Goal: Task Accomplishment & Management: Use online tool/utility

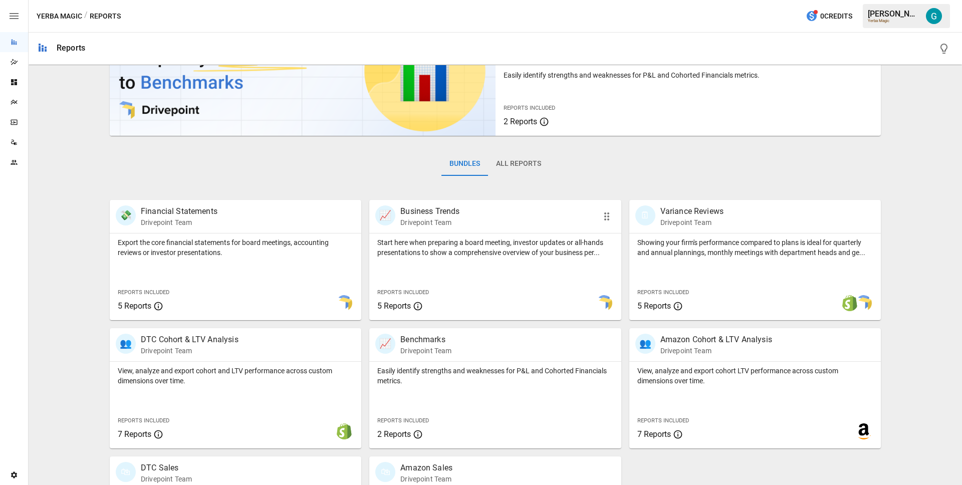
scroll to position [163, 0]
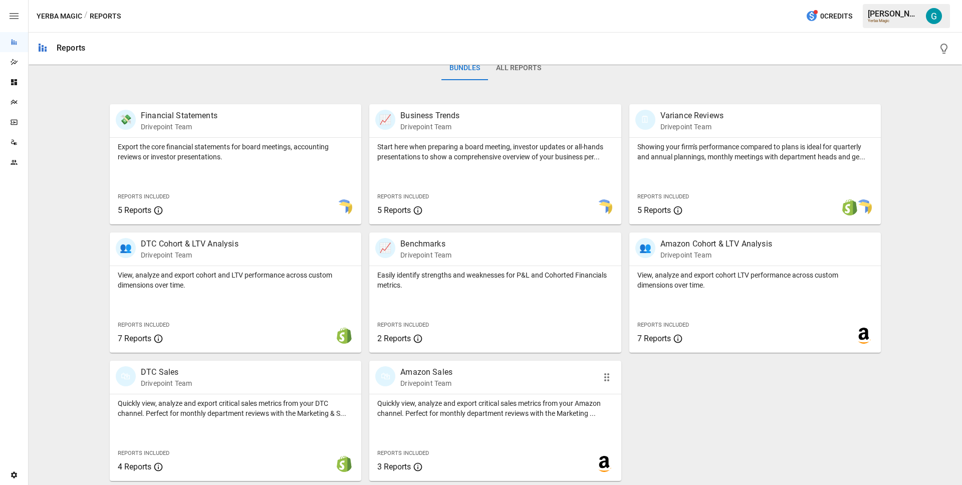
click at [424, 394] on div "Quickly view, analyze and export critical sales metrics from your Amazon channe…" at bounding box center [495, 406] width 252 height 24
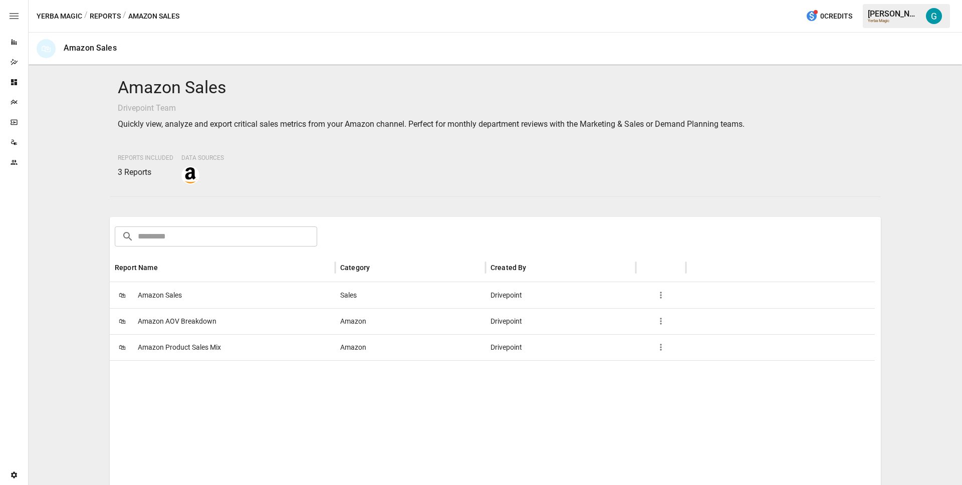
click at [177, 296] on span "Amazon Sales" at bounding box center [160, 296] width 44 height 26
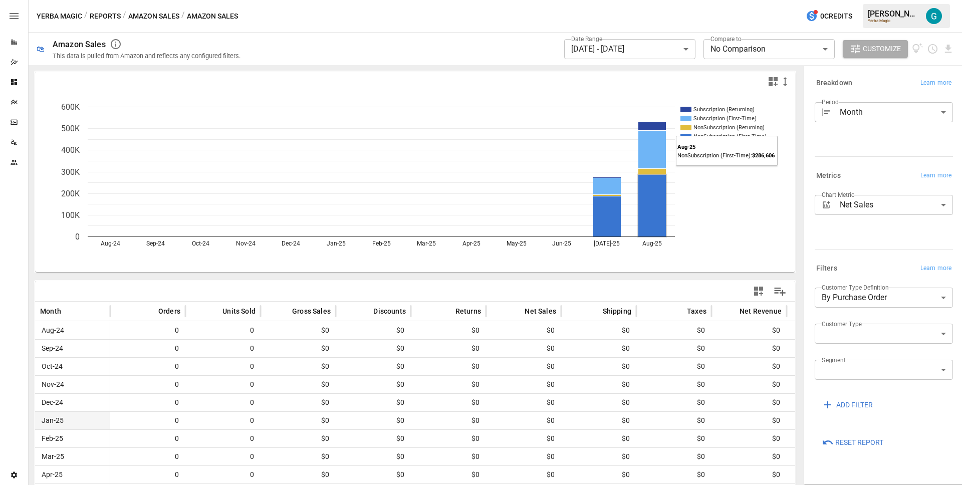
scroll to position [85, 0]
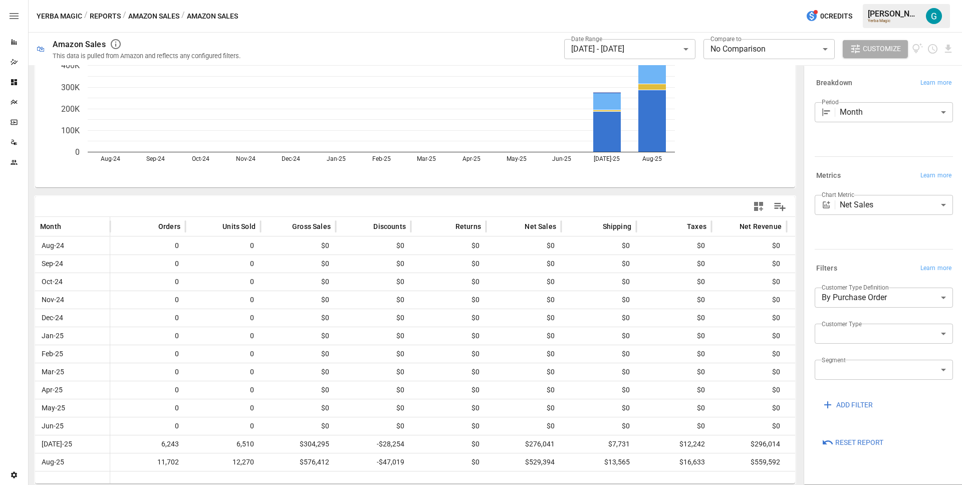
click at [17, 143] on icon "Data Sources" at bounding box center [14, 142] width 8 height 8
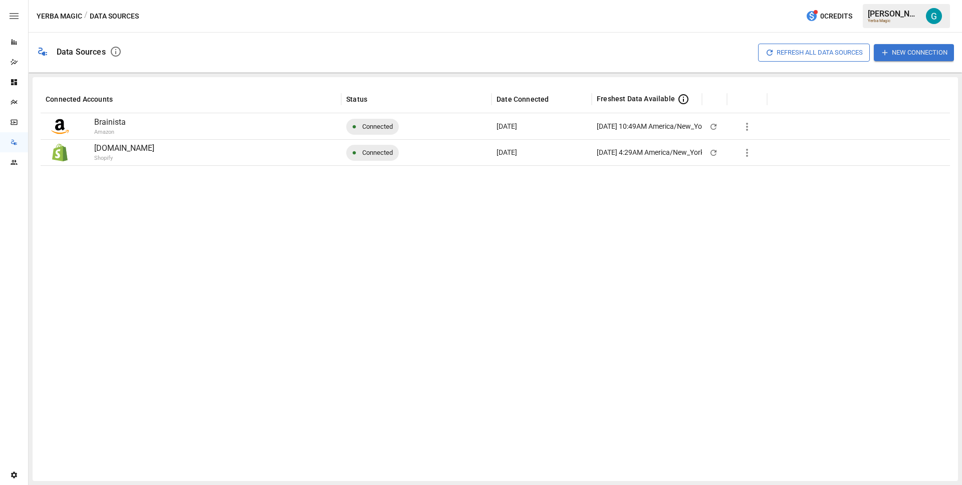
click at [650, 128] on icon "button" at bounding box center [747, 127] width 12 height 12
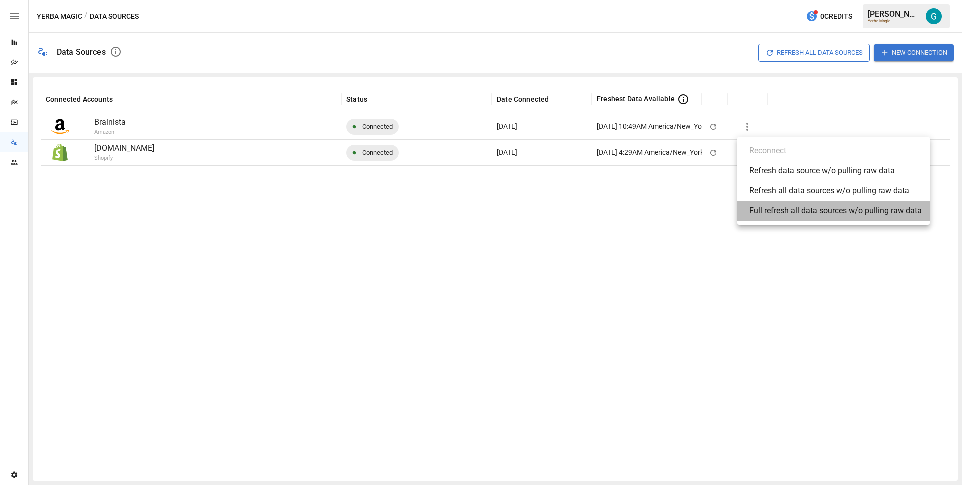
click at [650, 211] on div "Full refresh all data sources w/o pulling raw data" at bounding box center [835, 211] width 173 height 12
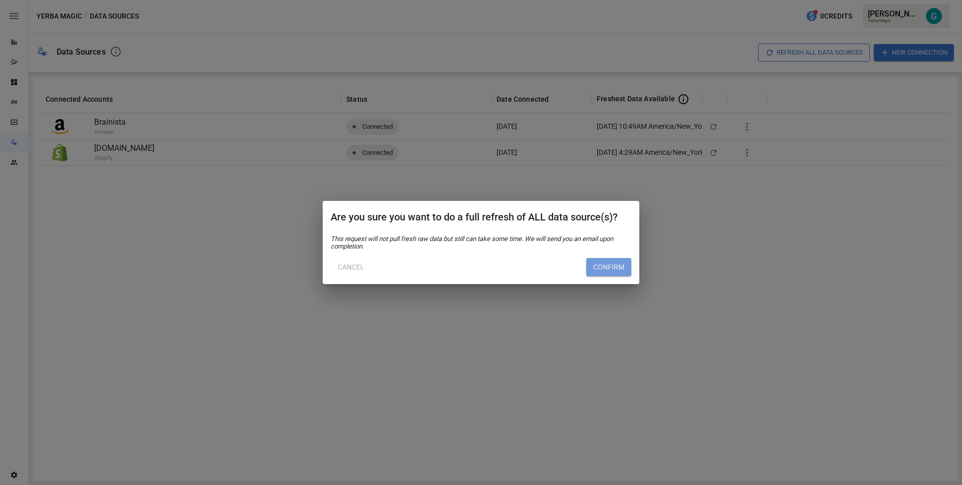
click at [603, 265] on button "Confirm" at bounding box center [608, 267] width 45 height 18
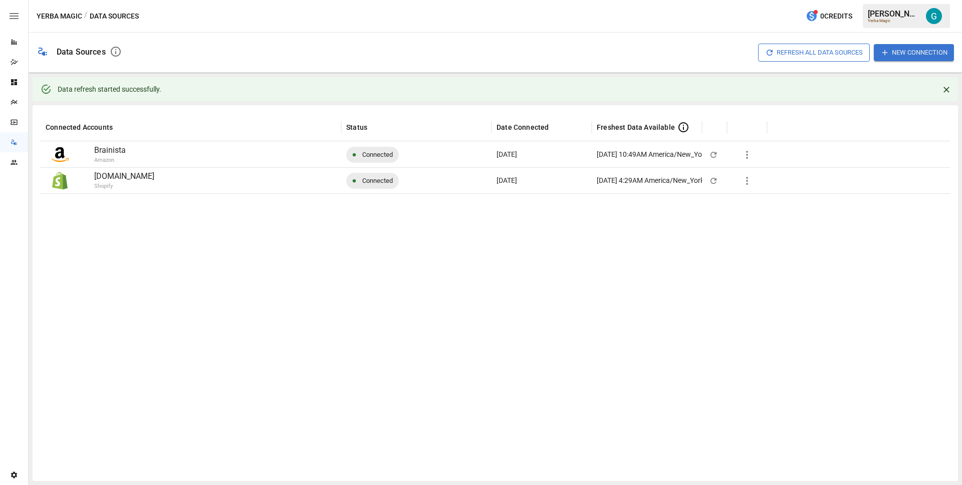
click at [15, 50] on div "Reports" at bounding box center [14, 42] width 28 height 20
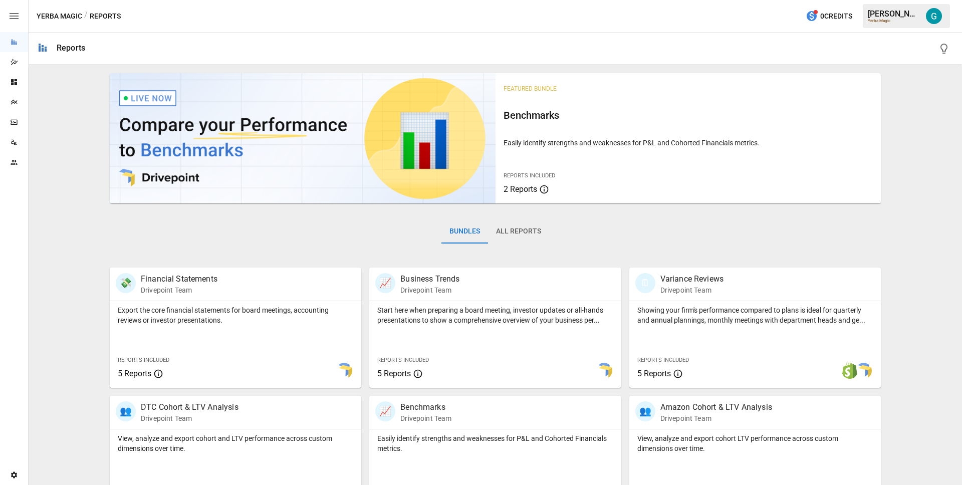
scroll to position [163, 0]
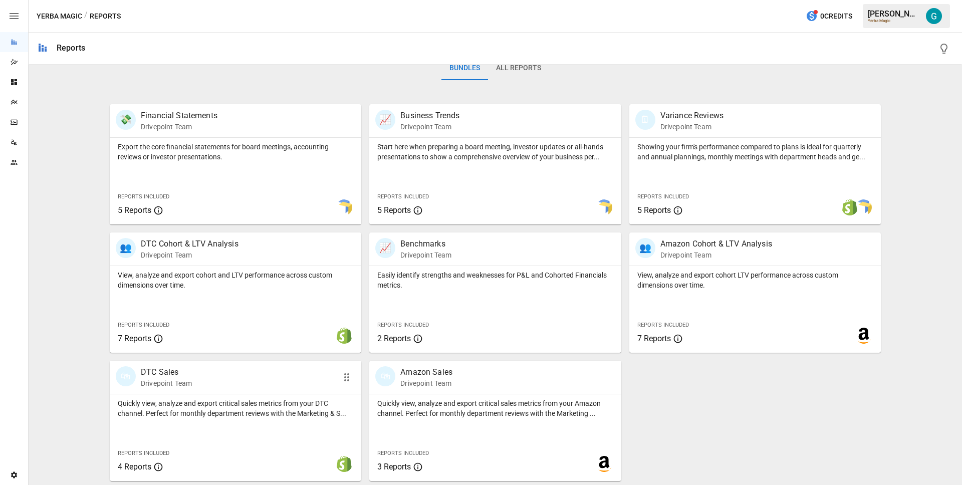
click at [270, 417] on p "Quickly view, analyze and export critical sales metrics from your DTC channel. …" at bounding box center [236, 408] width 236 height 20
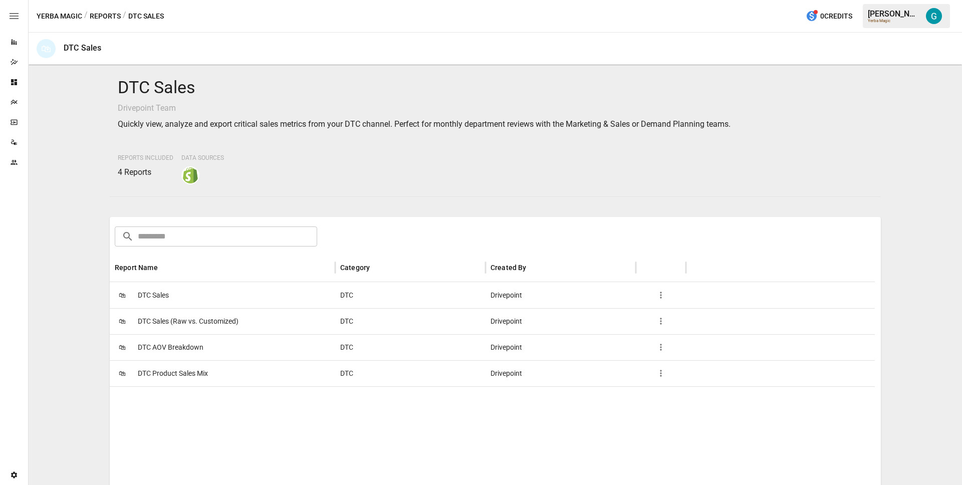
click at [94, 12] on button "Reports" at bounding box center [105, 16] width 31 height 13
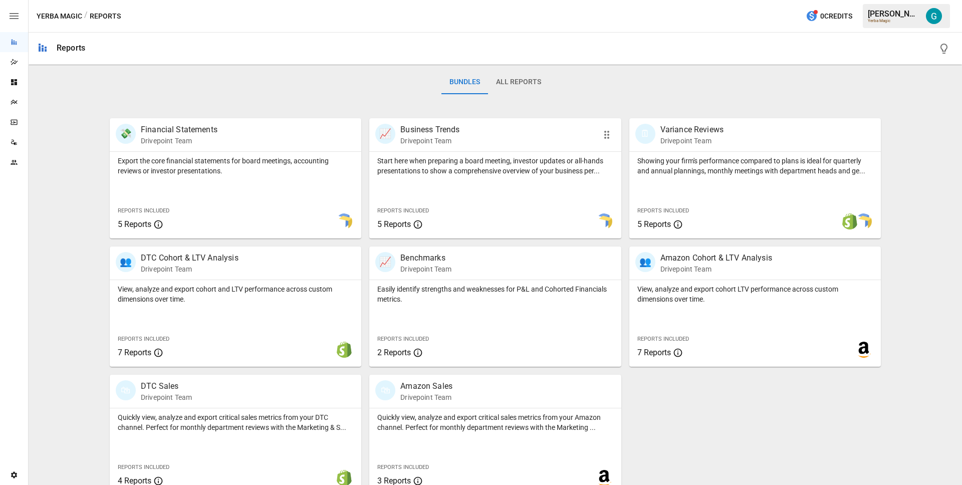
scroll to position [163, 0]
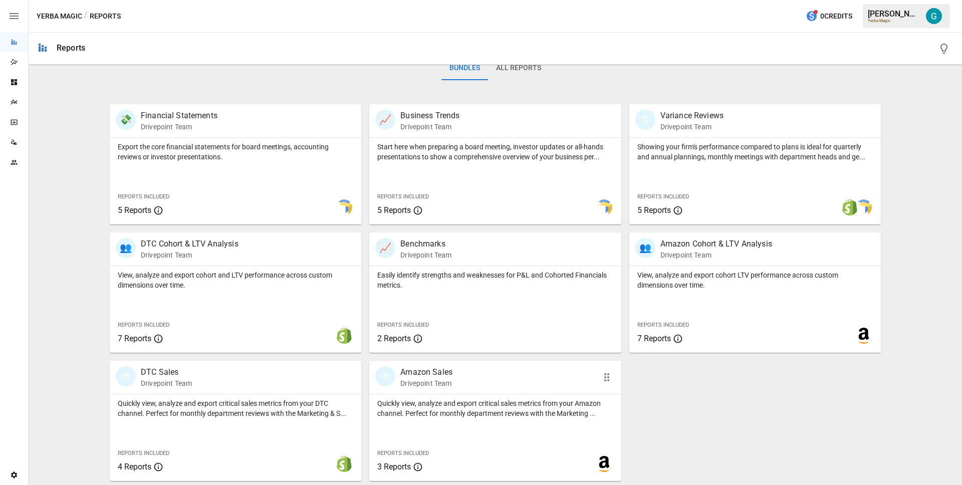
click at [518, 439] on div "Quickly view, analyze and export critical sales metrics from your Amazon channe…" at bounding box center [495, 437] width 252 height 87
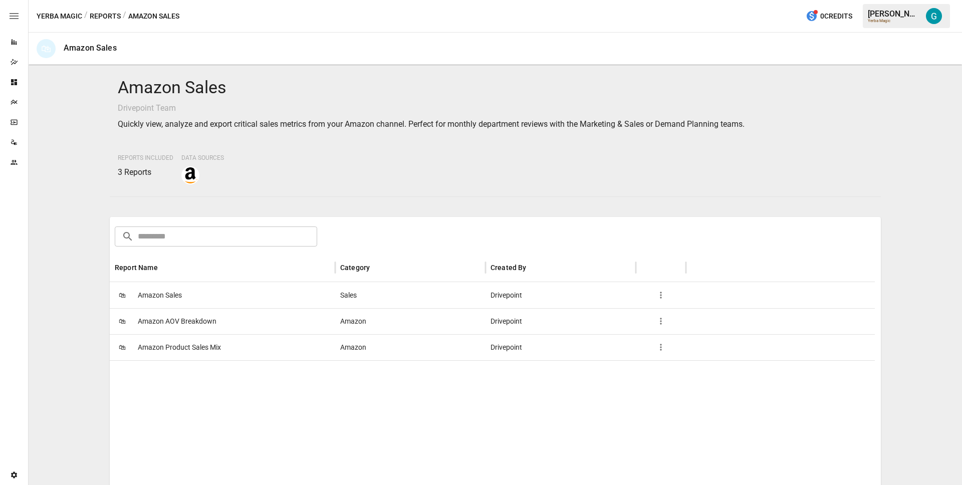
click at [204, 284] on div "🛍 Amazon Sales" at bounding box center [223, 295] width 226 height 26
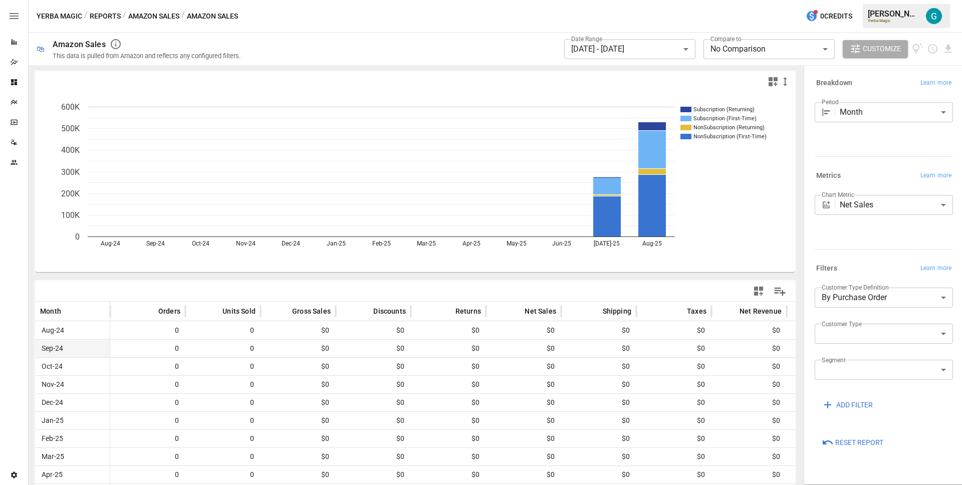
scroll to position [85, 0]
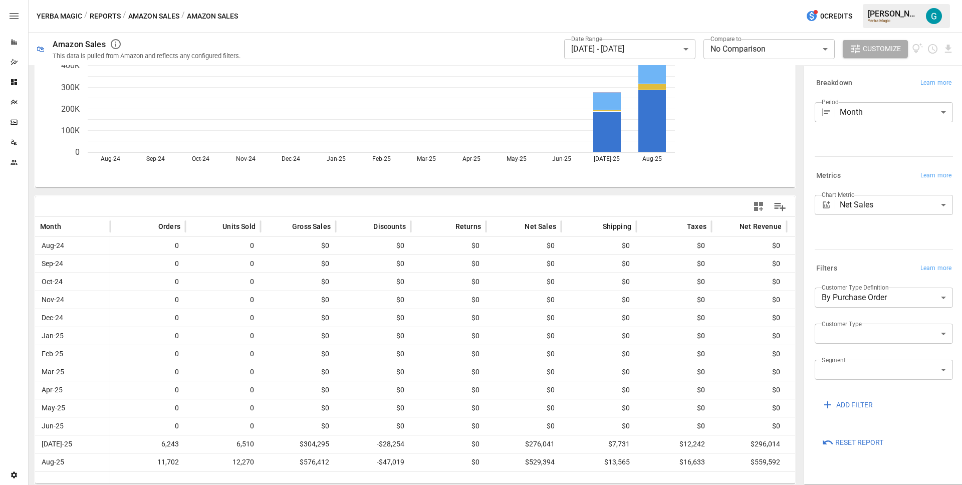
click at [650, 448] on span "Reset Report" at bounding box center [859, 442] width 48 height 13
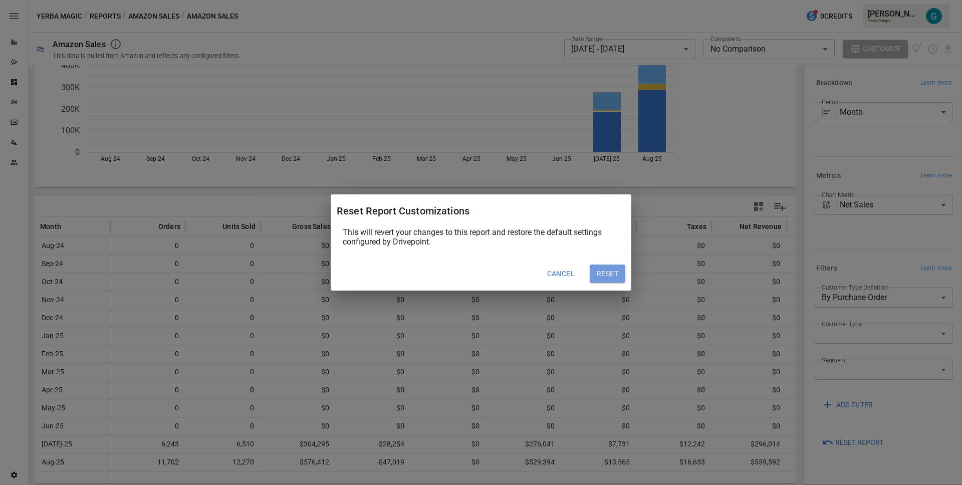
click at [595, 280] on button "Reset" at bounding box center [608, 274] width 36 height 18
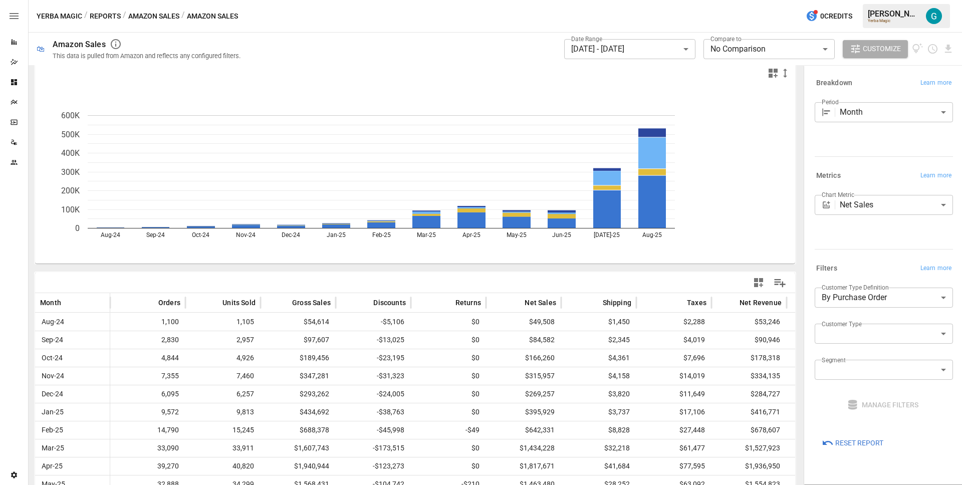
scroll to position [9, 0]
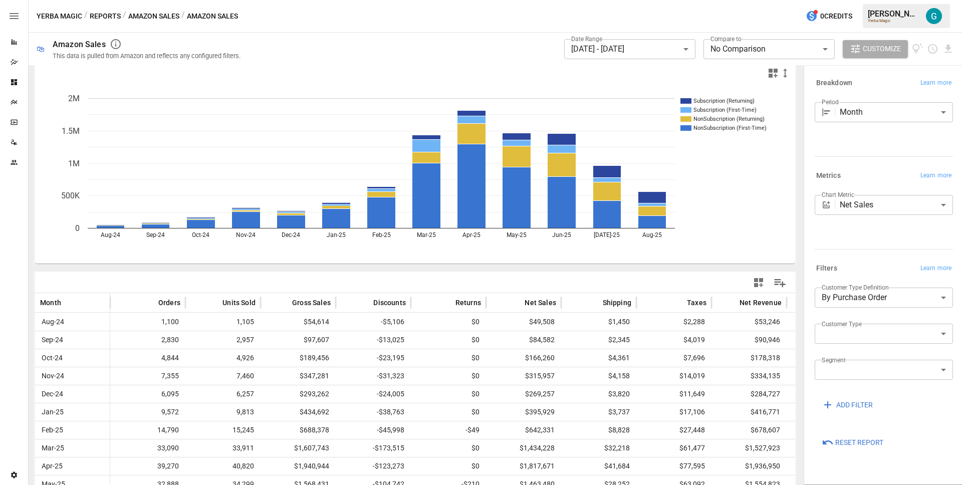
click at [650, 223] on icon "Subscription (Returning) Subscription (First-Time) NonSubscription (Returning) …" at bounding box center [411, 173] width 753 height 180
